Goal: Check status: Check status

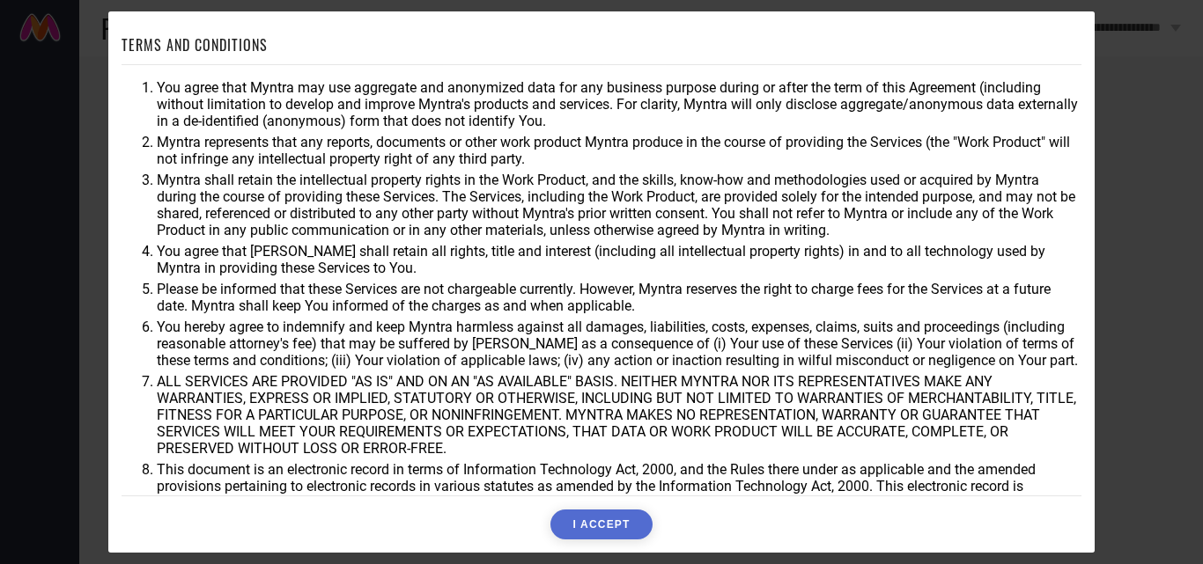
click at [602, 525] on button "I ACCEPT" at bounding box center [600, 525] width 101 height 30
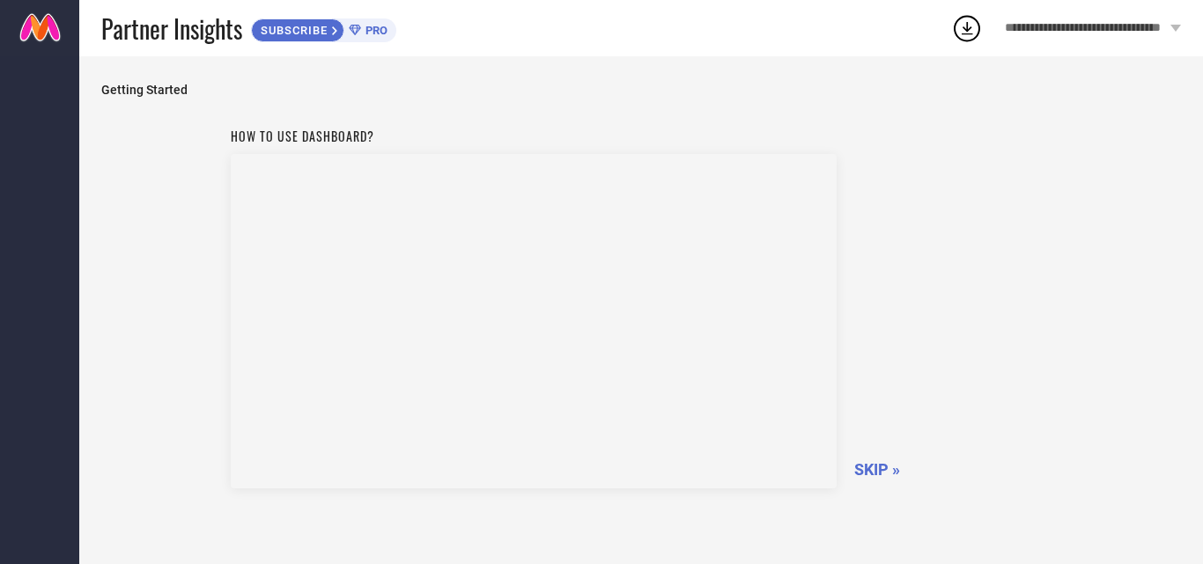
click at [862, 465] on span "SKIP »" at bounding box center [877, 469] width 46 height 18
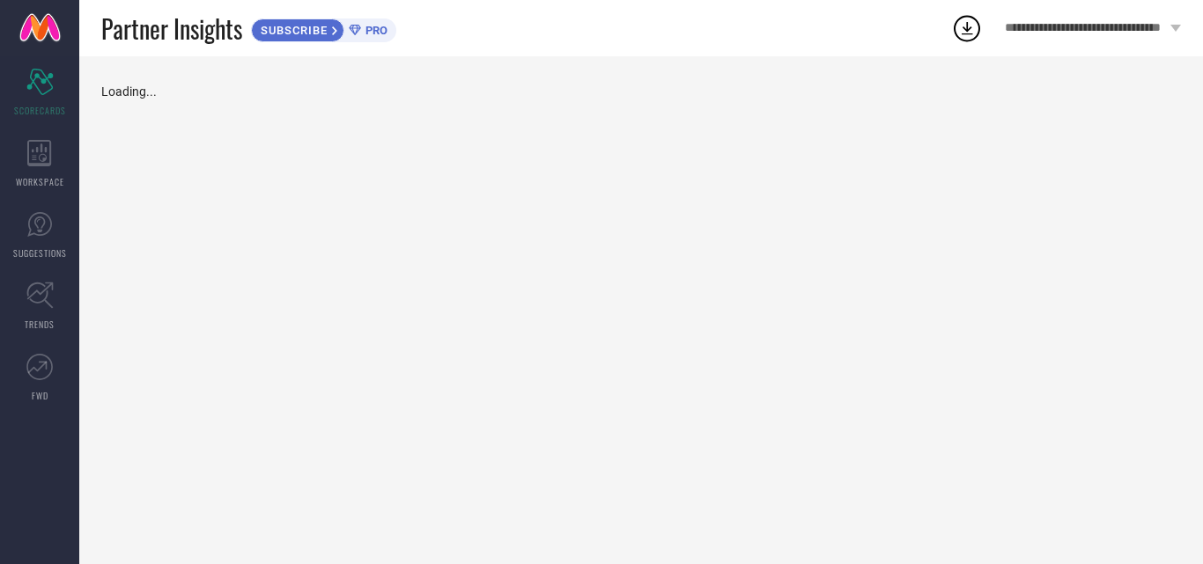
click at [902, 470] on div "Loading..." at bounding box center [640, 310] width 1123 height 508
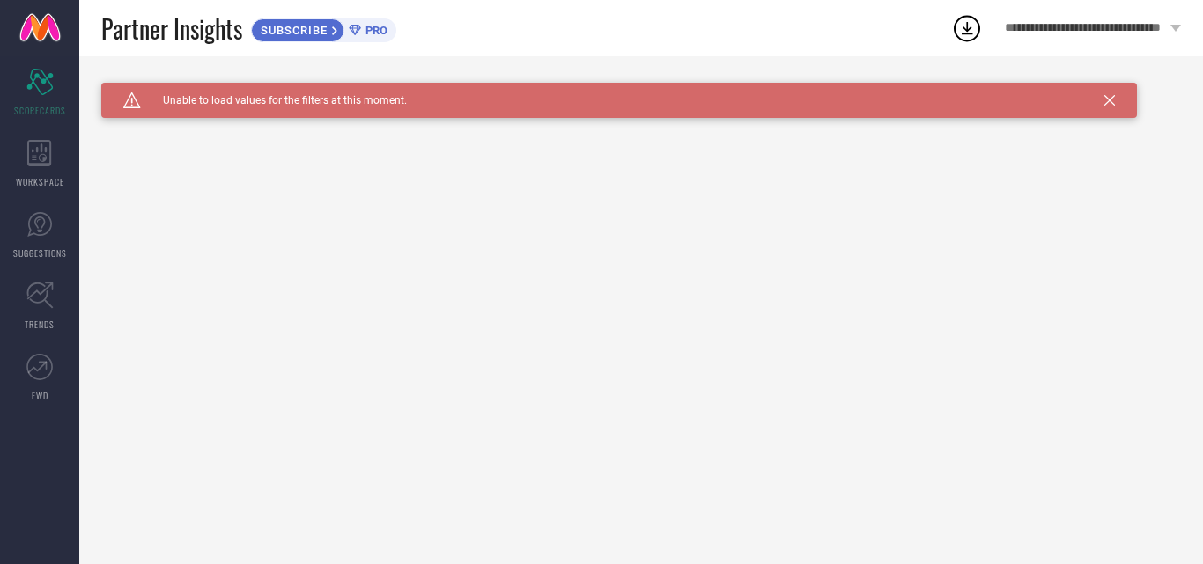
click at [1110, 102] on icon at bounding box center [1109, 100] width 11 height 11
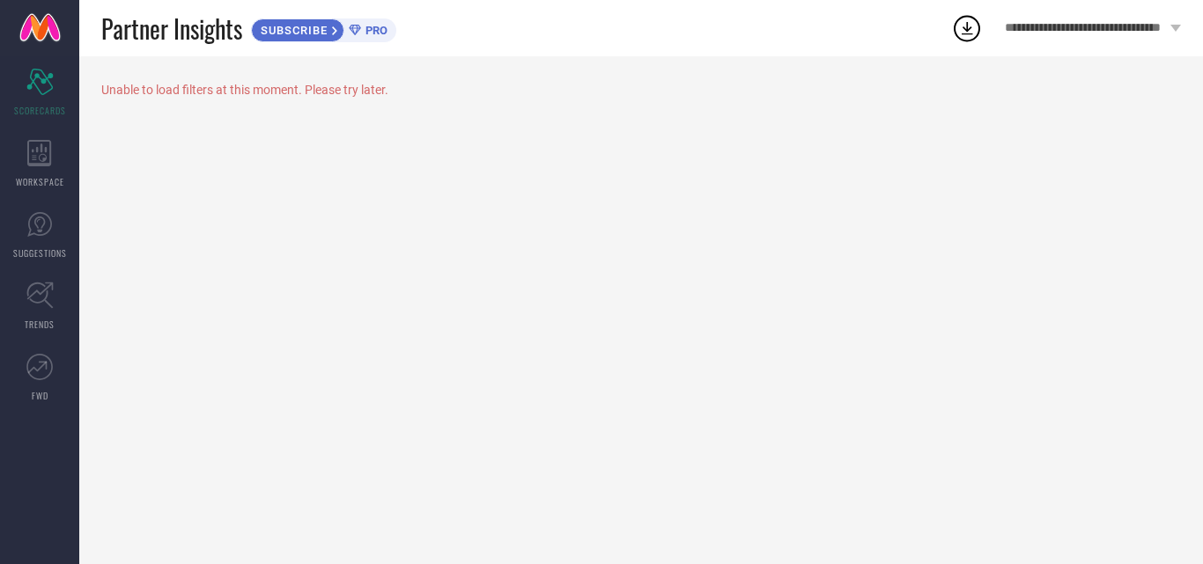
click at [33, 25] on link at bounding box center [39, 28] width 79 height 56
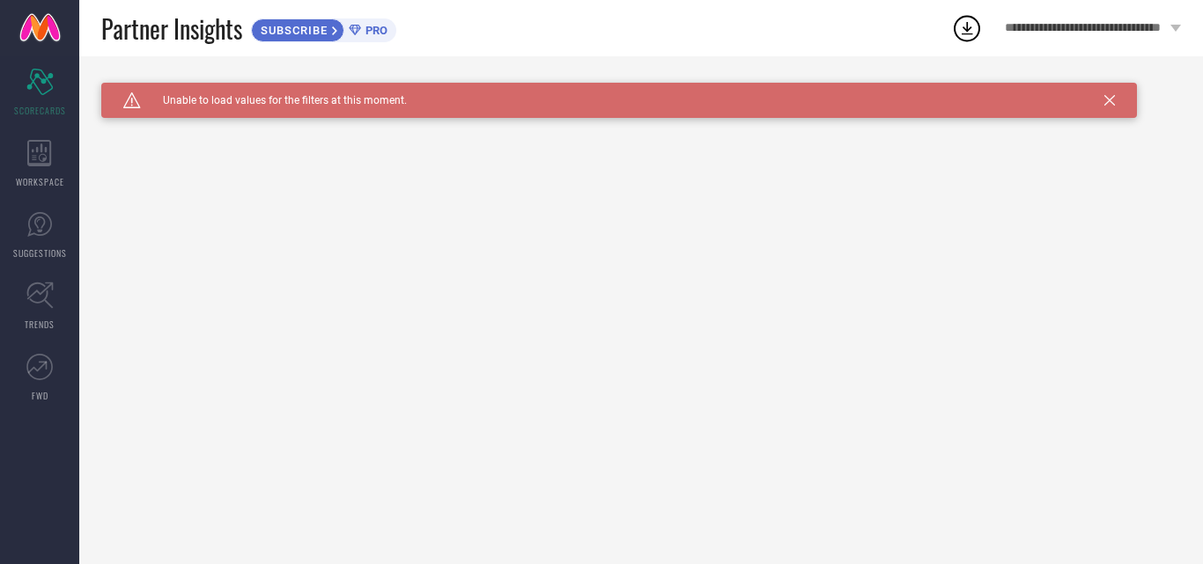
click at [1111, 97] on icon at bounding box center [1109, 100] width 11 height 11
